Goal: Task Accomplishment & Management: Manage account settings

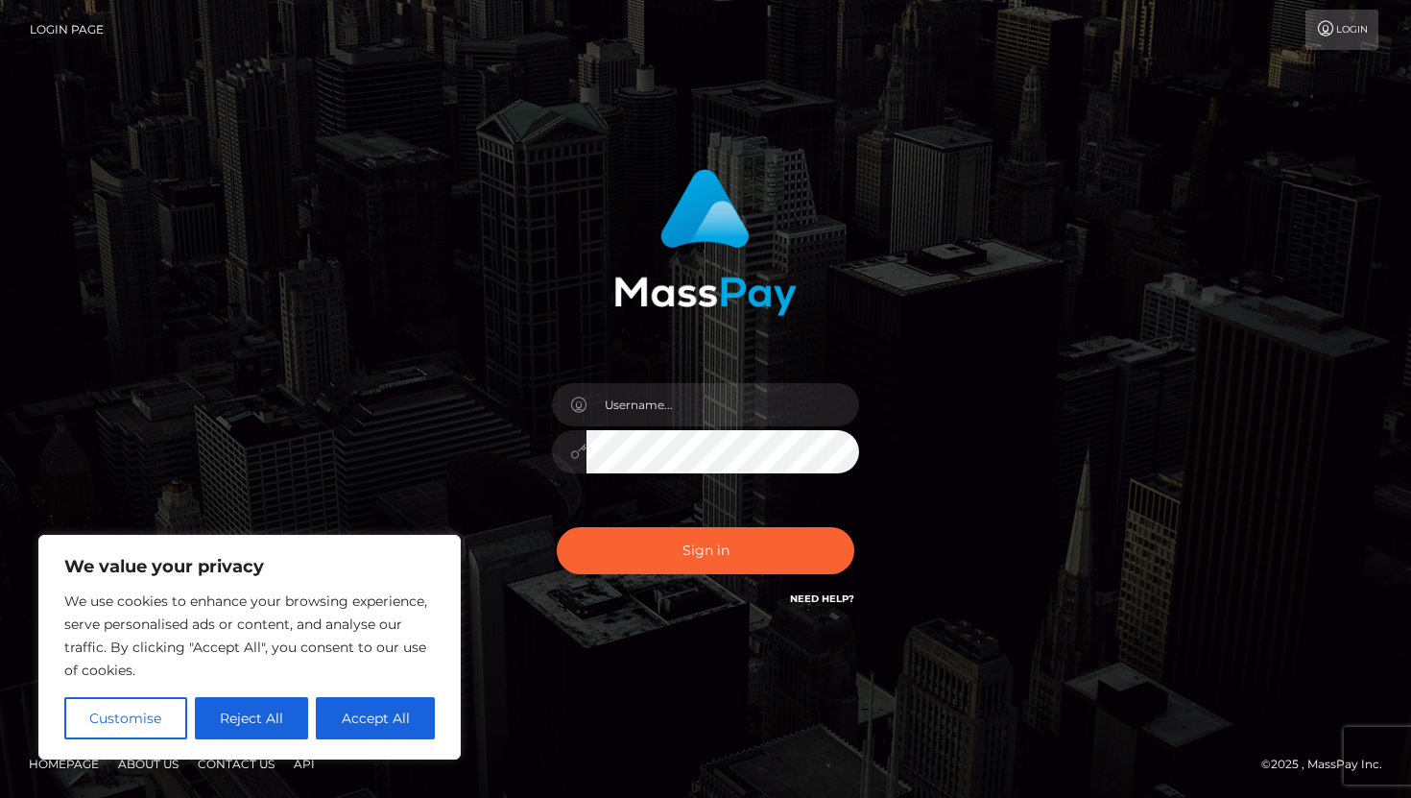
click at [695, 374] on div at bounding box center [706, 442] width 336 height 147
click at [691, 402] on input "text" at bounding box center [723, 404] width 273 height 43
click at [370, 739] on div "We value your privacy We use cookies to enhance your browsing experience, serve…" at bounding box center [249, 647] width 422 height 225
click at [369, 718] on button "Accept All" at bounding box center [375, 718] width 119 height 42
checkbox input "true"
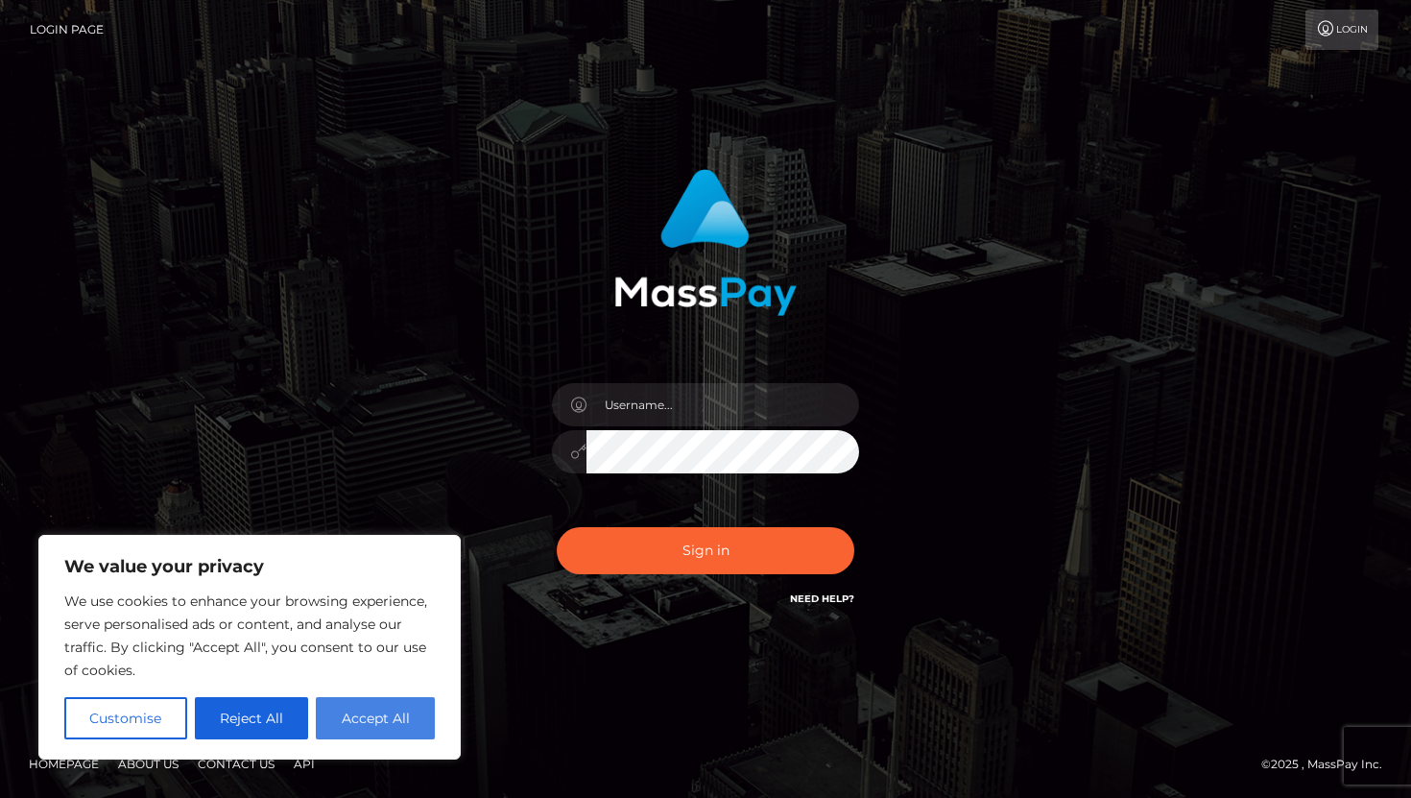
checkbox input "true"
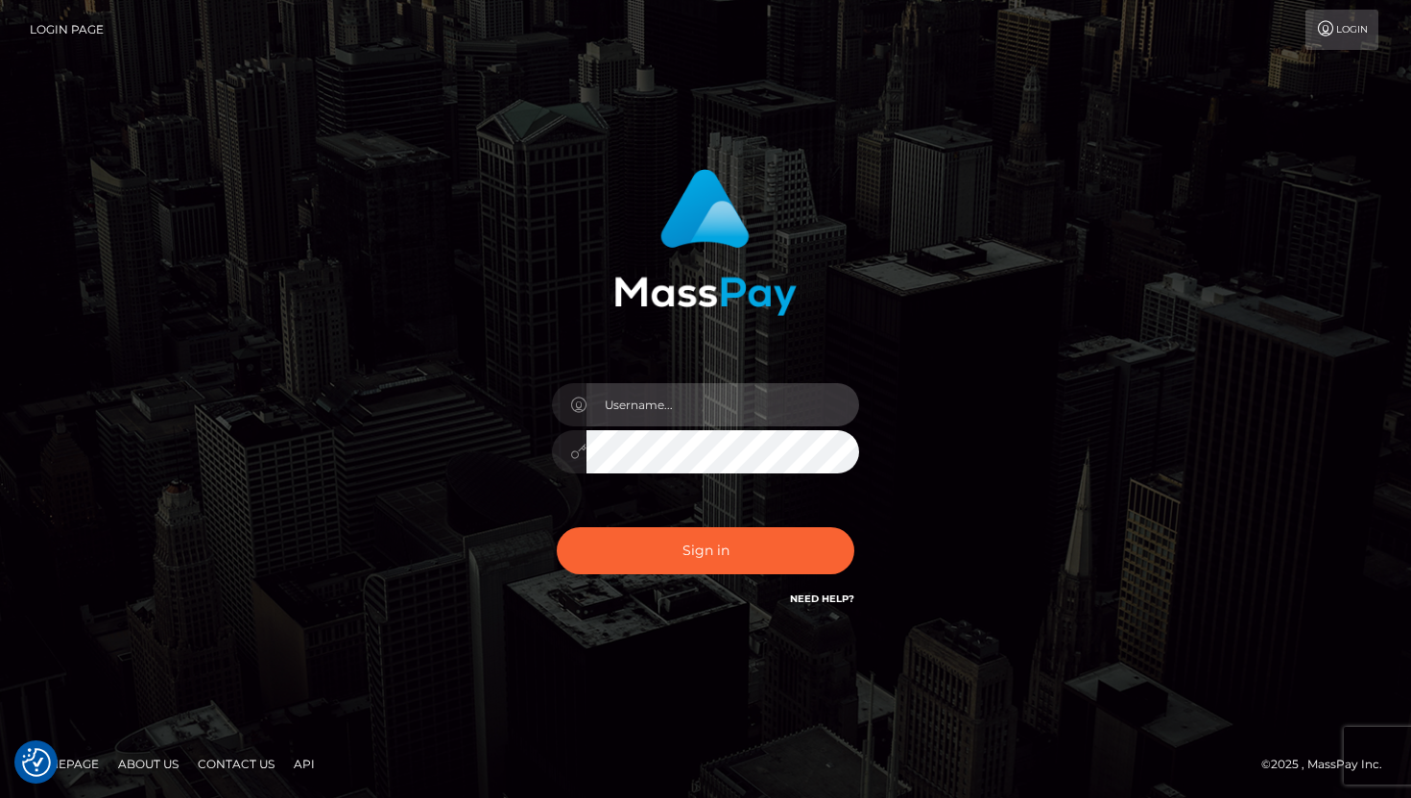
click at [681, 425] on input "text" at bounding box center [723, 404] width 273 height 43
click at [689, 389] on input "text" at bounding box center [723, 404] width 273 height 43
click at [557, 527] on button "Sign in" at bounding box center [706, 550] width 298 height 47
type input "monavariyasmin@"
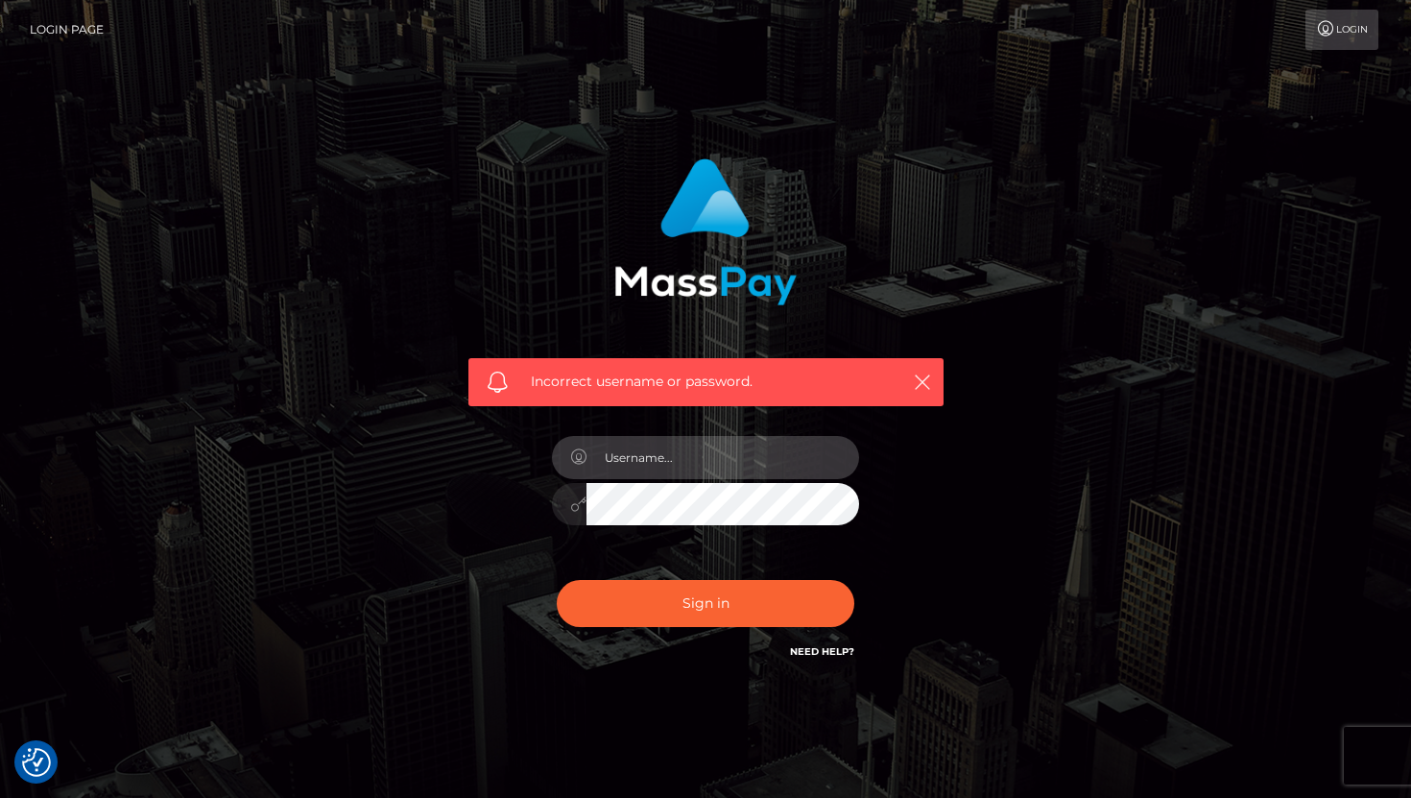
click at [697, 471] on input "text" at bounding box center [723, 457] width 273 height 43
drag, startPoint x: 814, startPoint y: 477, endPoint x: 590, endPoint y: 449, distance: 225.4
click at [590, 449] on input "[EMAIL_ADDRESS][DOMAIN_NAME]" at bounding box center [723, 457] width 273 height 43
paste input "ROYCCAT2"
type input "R"
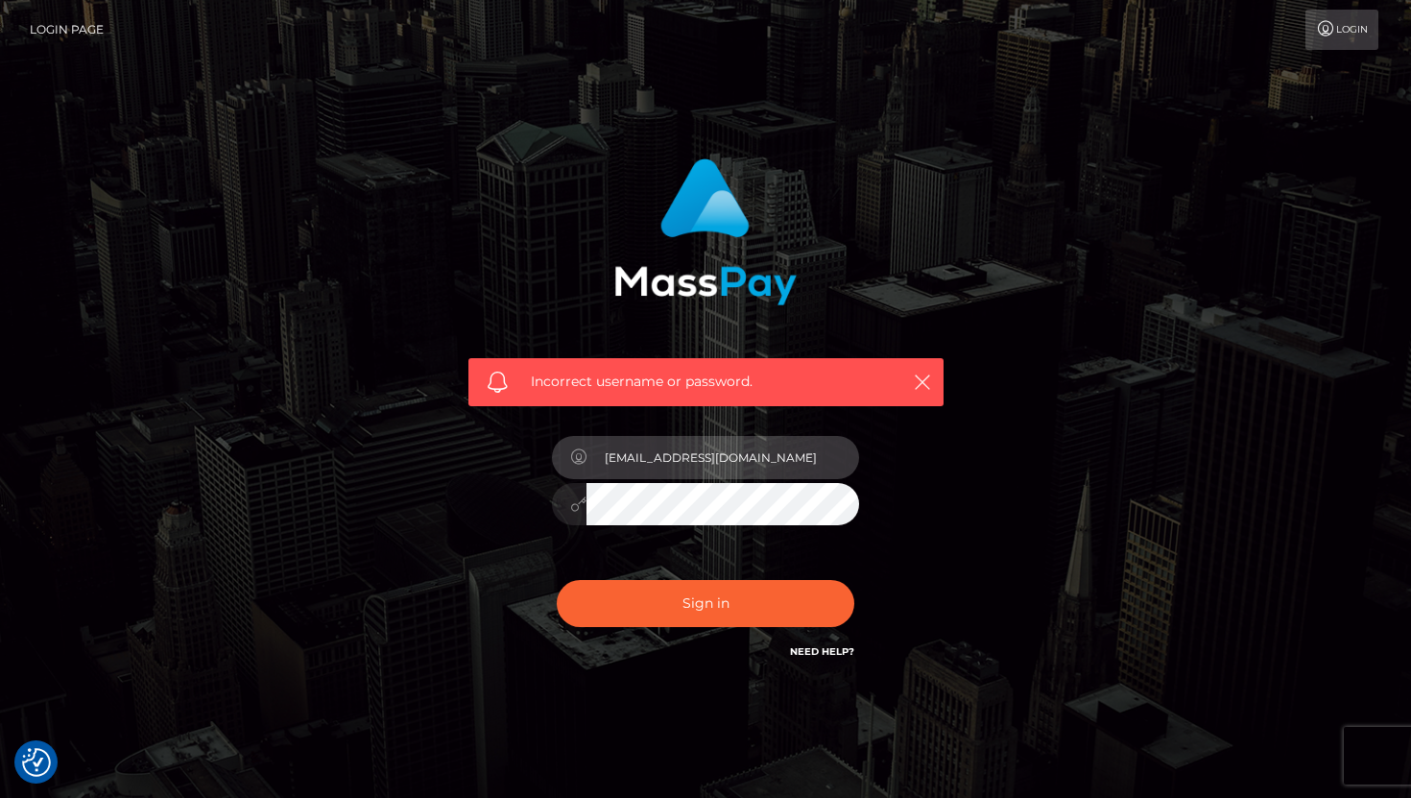
drag, startPoint x: 650, startPoint y: 474, endPoint x: 595, endPoint y: 441, distance: 64.2
click at [595, 441] on input "monavariyasmin@gmail.com" at bounding box center [723, 457] width 273 height 43
type input "monavariyasmin@gmail.com"
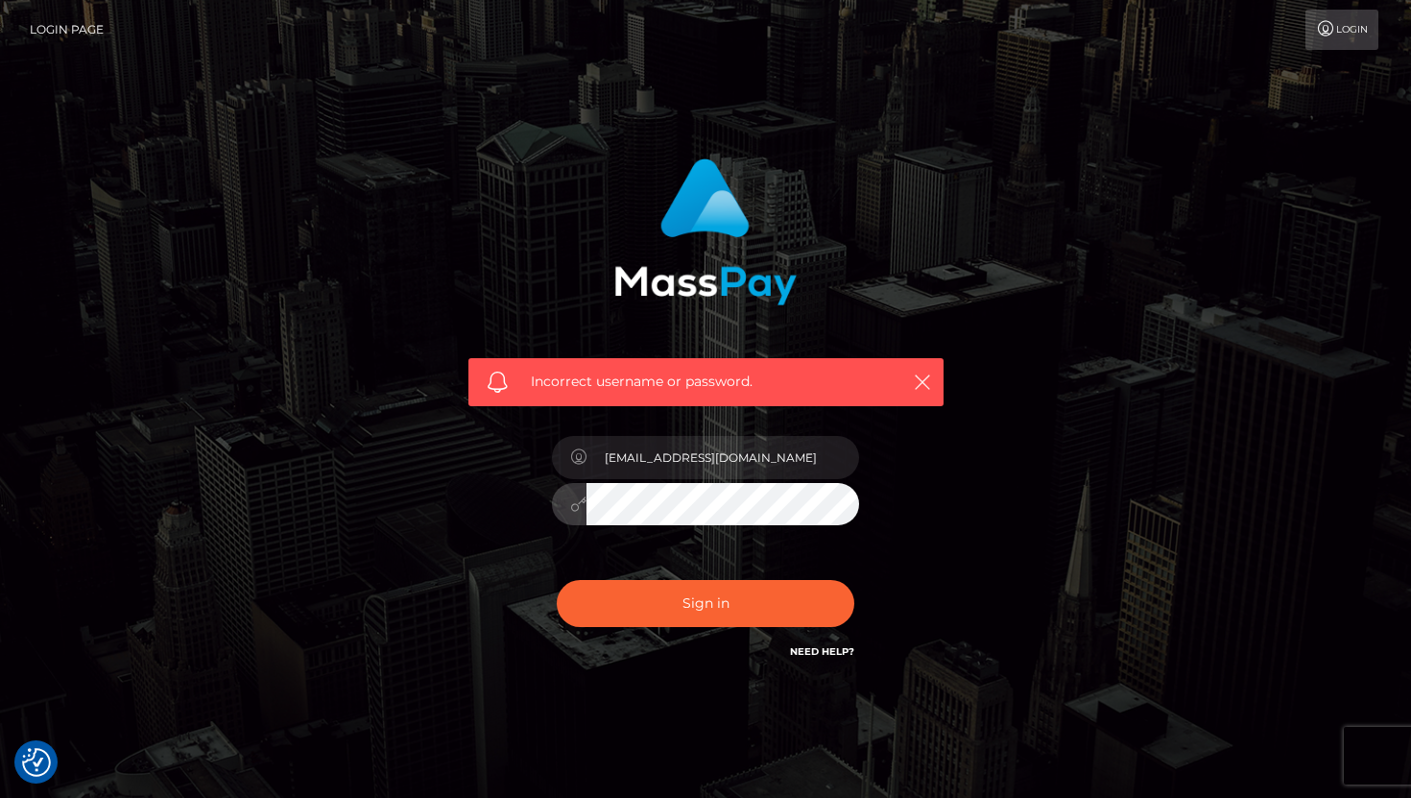
click at [557, 580] on button "Sign in" at bounding box center [706, 603] width 298 height 47
click at [701, 460] on input "text" at bounding box center [723, 457] width 273 height 43
paste input "[EMAIL_ADDRESS][DOMAIN_NAME]"
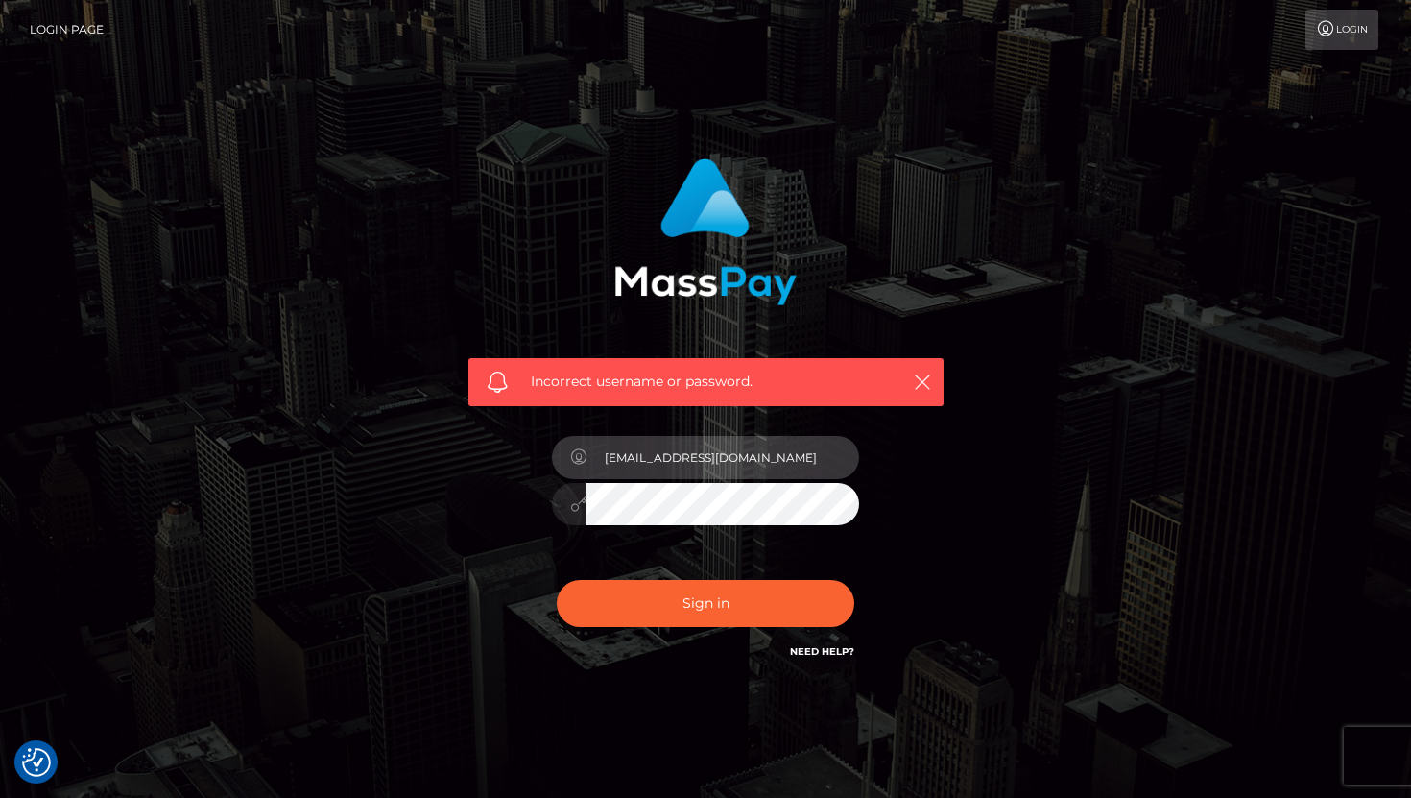
type input "[EMAIL_ADDRESS][DOMAIN_NAME]"
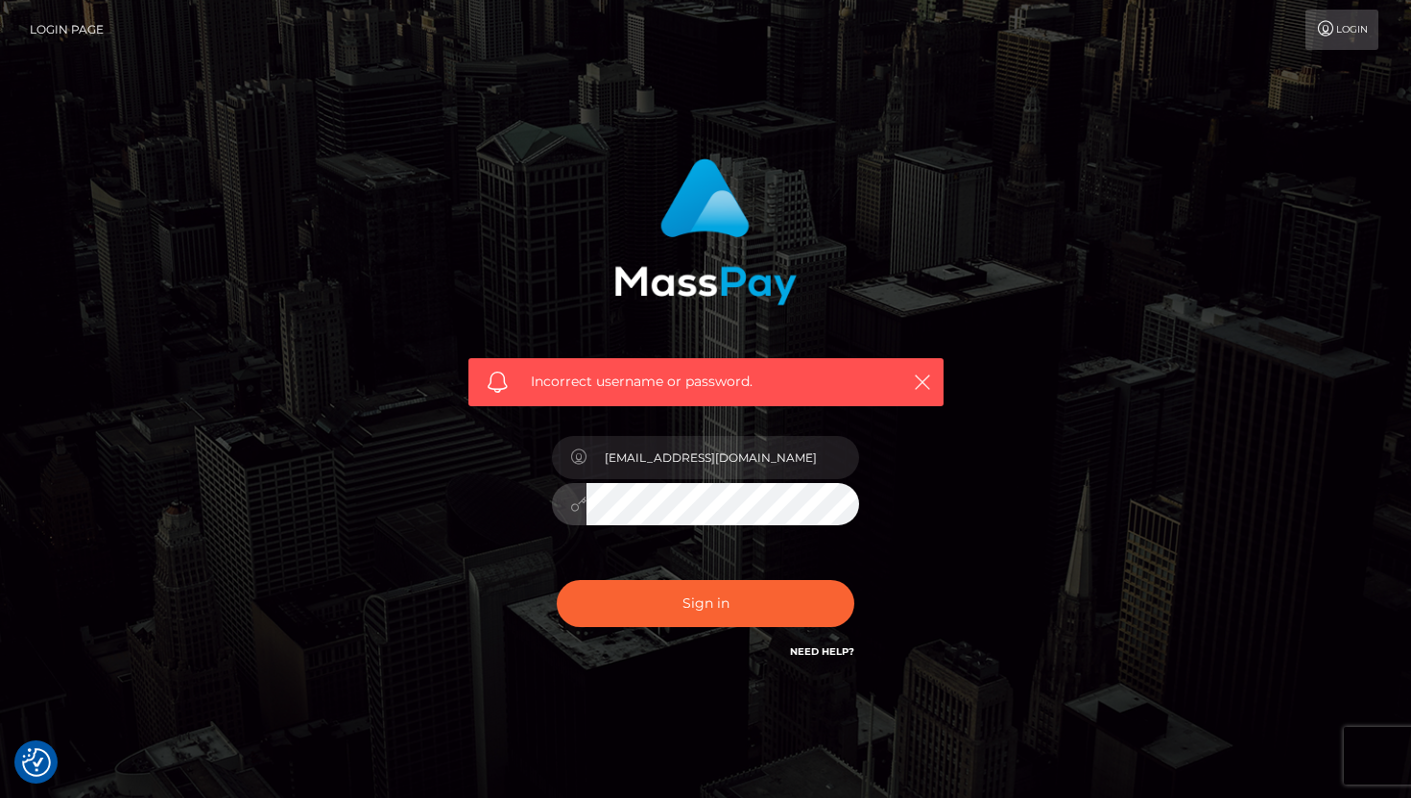
click at [557, 580] on button "Sign in" at bounding box center [706, 603] width 298 height 47
click at [695, 472] on input "text" at bounding box center [723, 457] width 273 height 43
paste input "[EMAIL_ADDRESS][DOMAIN_NAME]"
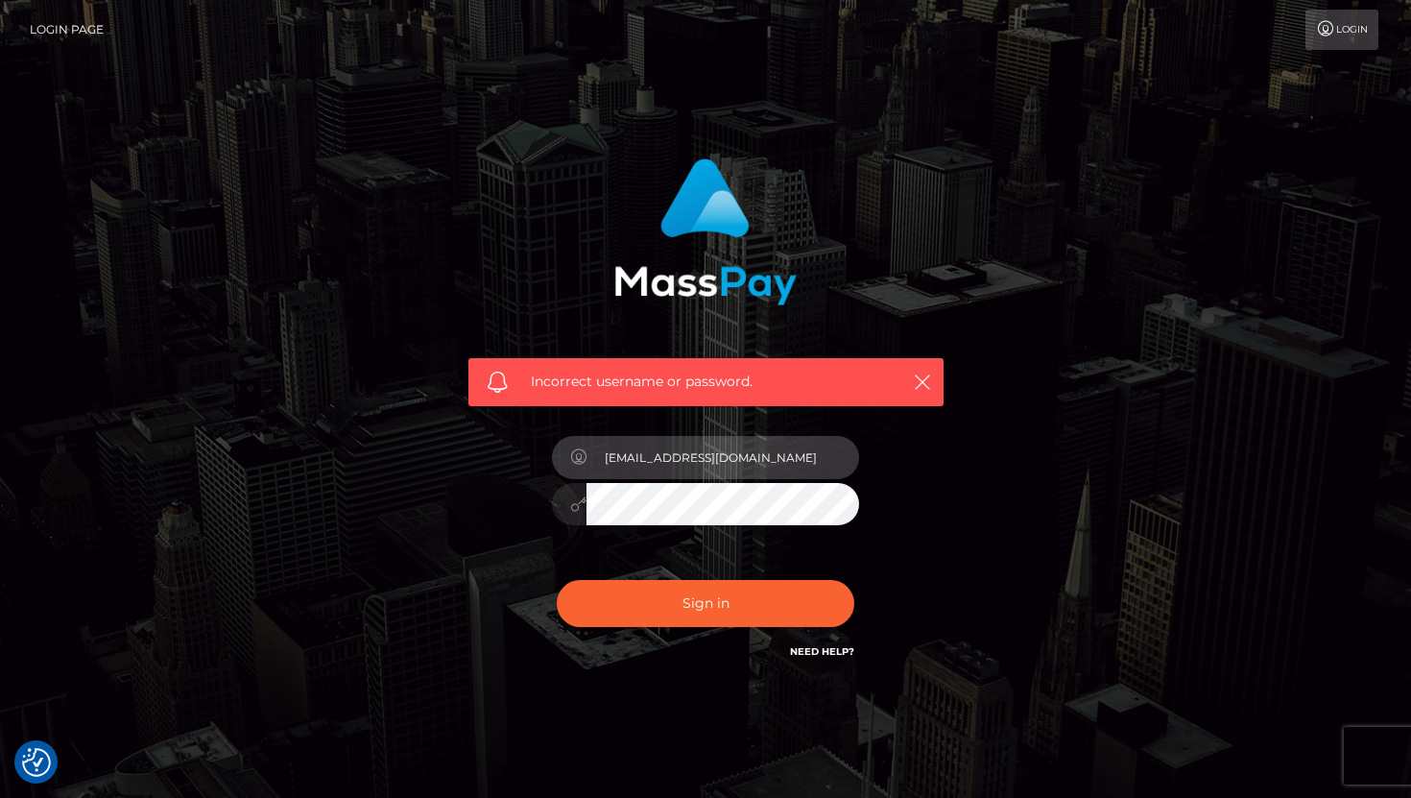
type input "[EMAIL_ADDRESS][DOMAIN_NAME]"
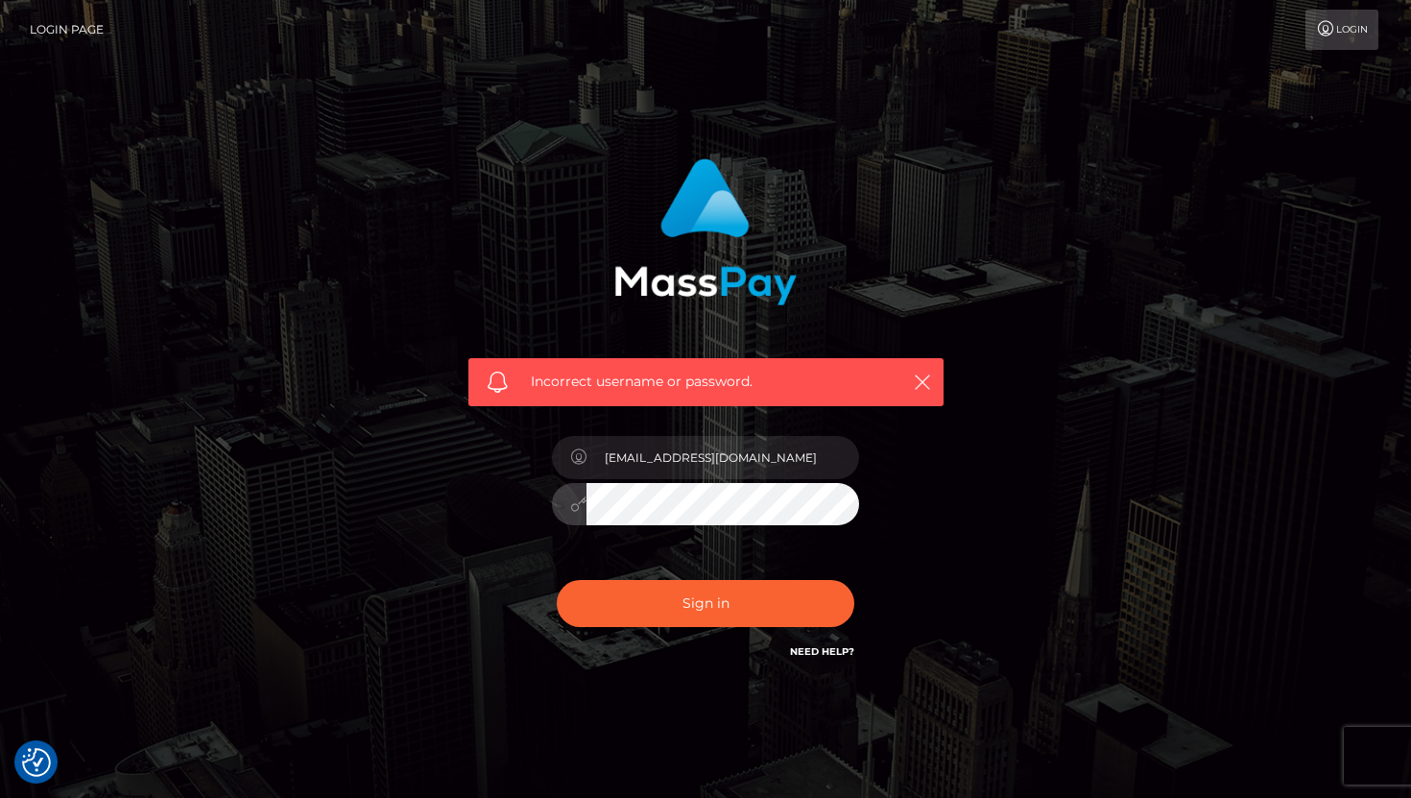
click at [557, 580] on button "Sign in" at bounding box center [706, 603] width 298 height 47
click at [727, 456] on input "text" at bounding box center [723, 457] width 273 height 43
paste input "[EMAIL_ADDRESS][DOMAIN_NAME]"
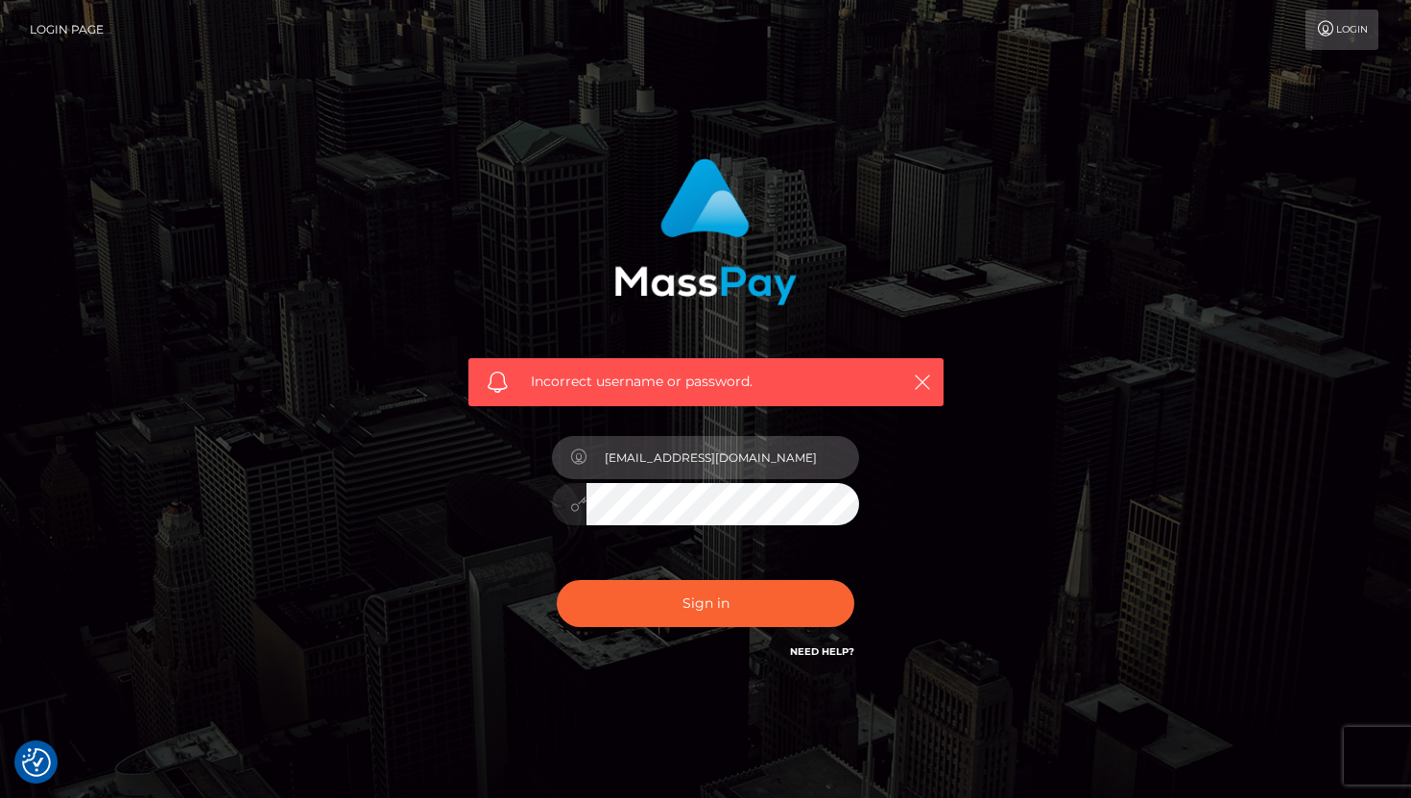
type input "[EMAIL_ADDRESS][DOMAIN_NAME]"
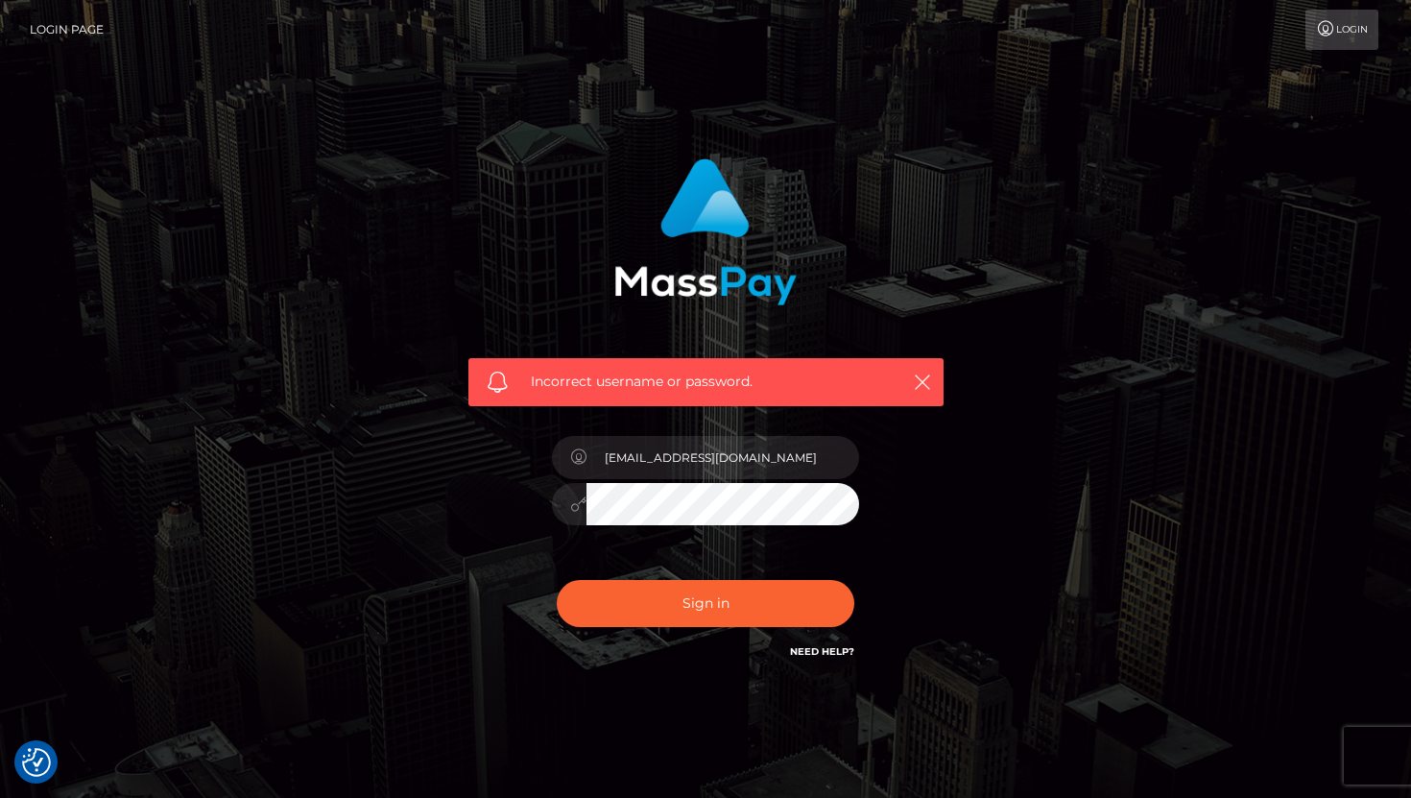
click at [726, 480] on div "[EMAIL_ADDRESS][DOMAIN_NAME]" at bounding box center [706, 494] width 336 height 147
click at [557, 580] on button "Sign in" at bounding box center [706, 603] width 298 height 47
